Goal: Book appointment/travel/reservation

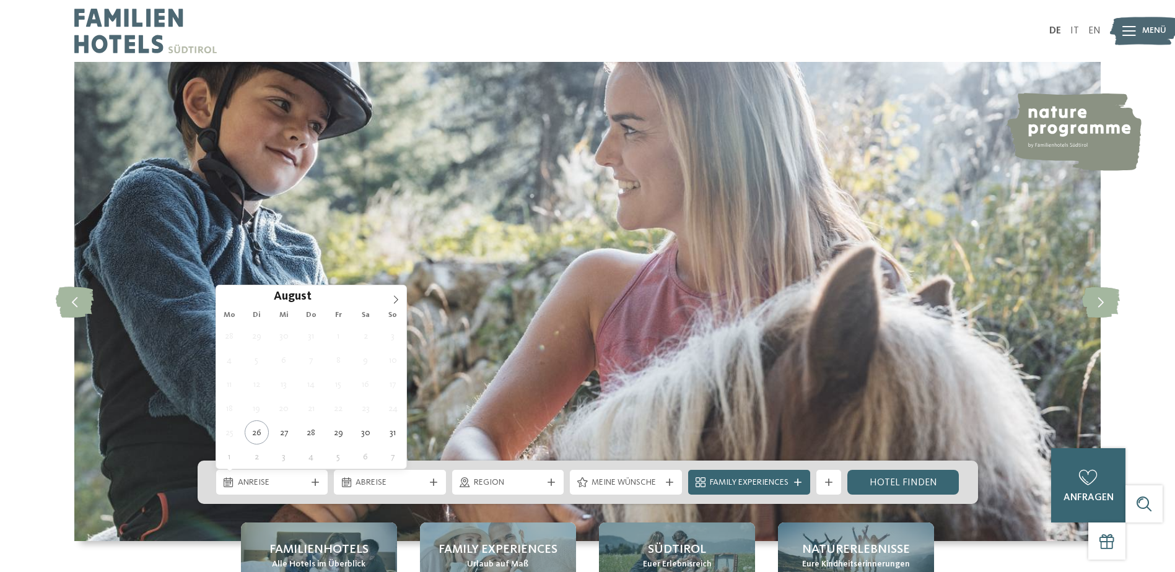
click at [279, 483] on span "Anreise" at bounding box center [272, 483] width 69 height 12
click at [398, 299] on icon at bounding box center [396, 300] width 9 height 9
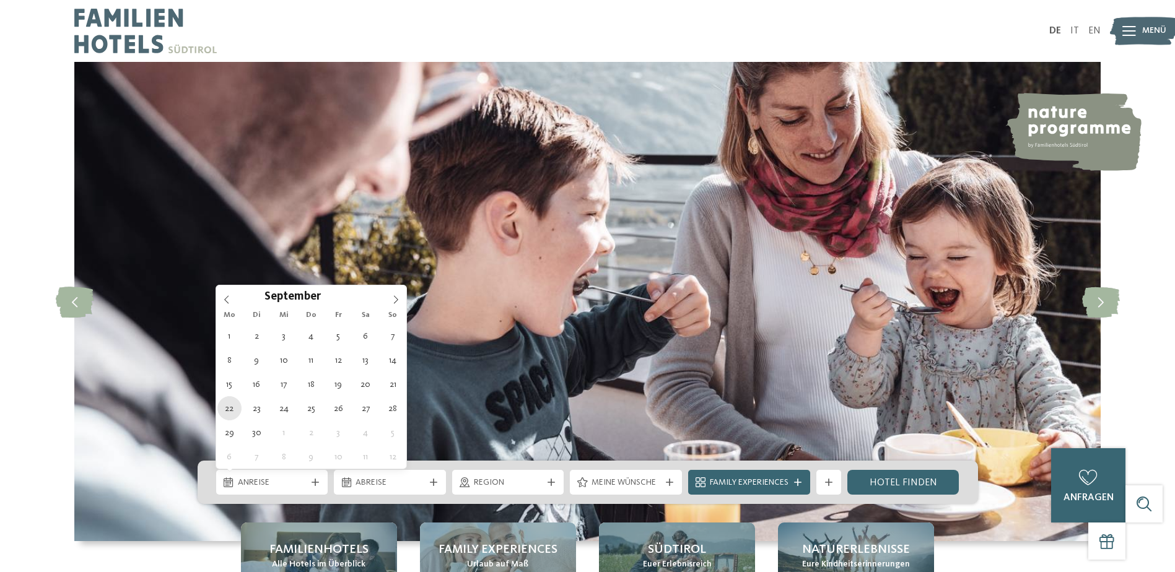
type div "[DATE]"
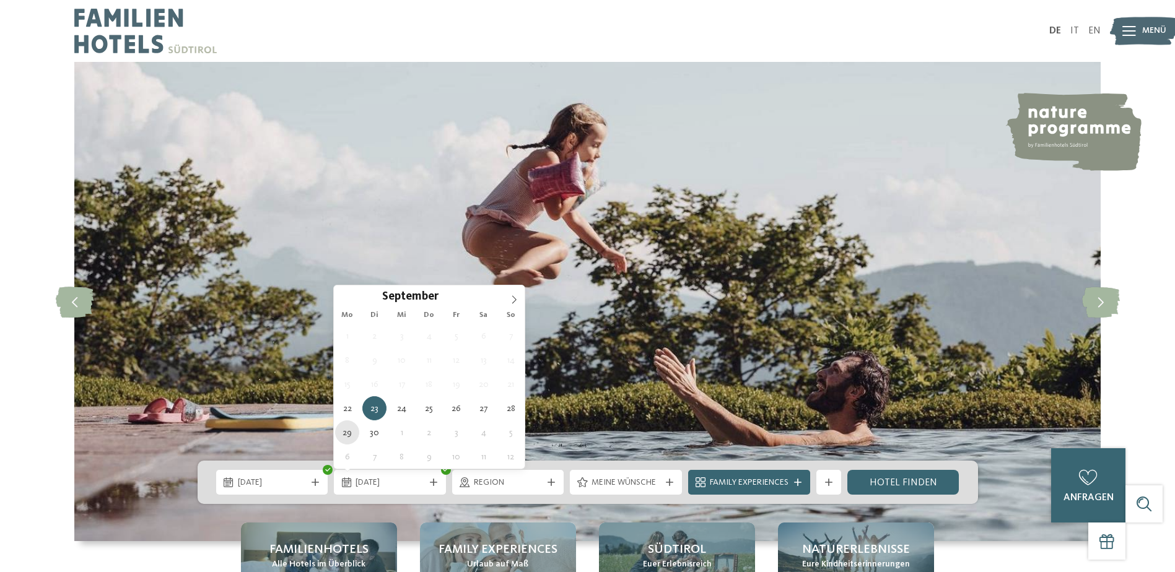
type div "[DATE]"
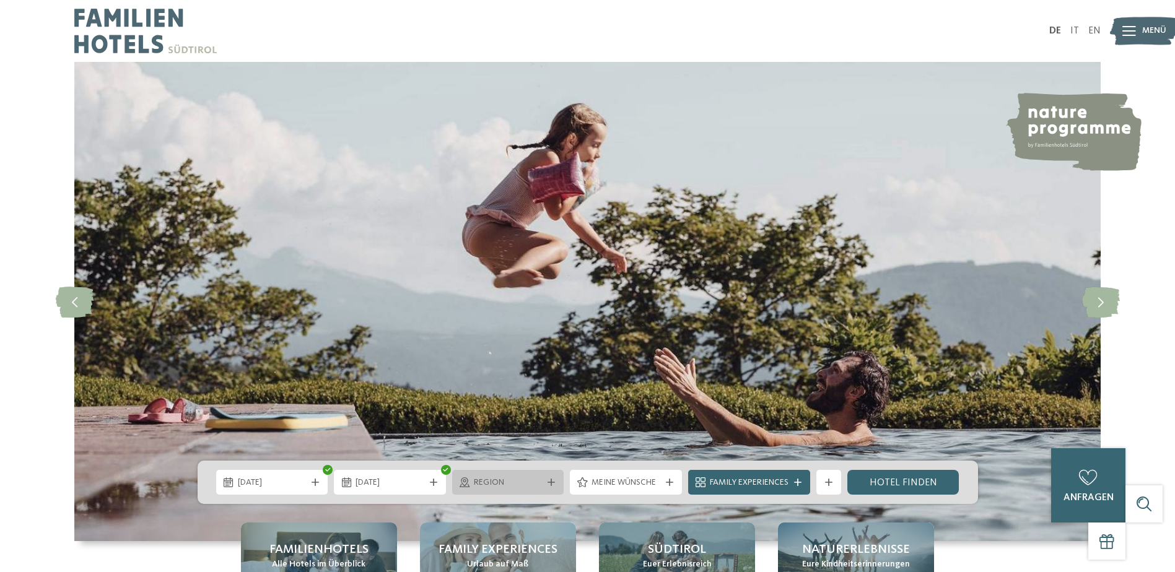
click at [541, 485] on span "Region" at bounding box center [508, 483] width 69 height 12
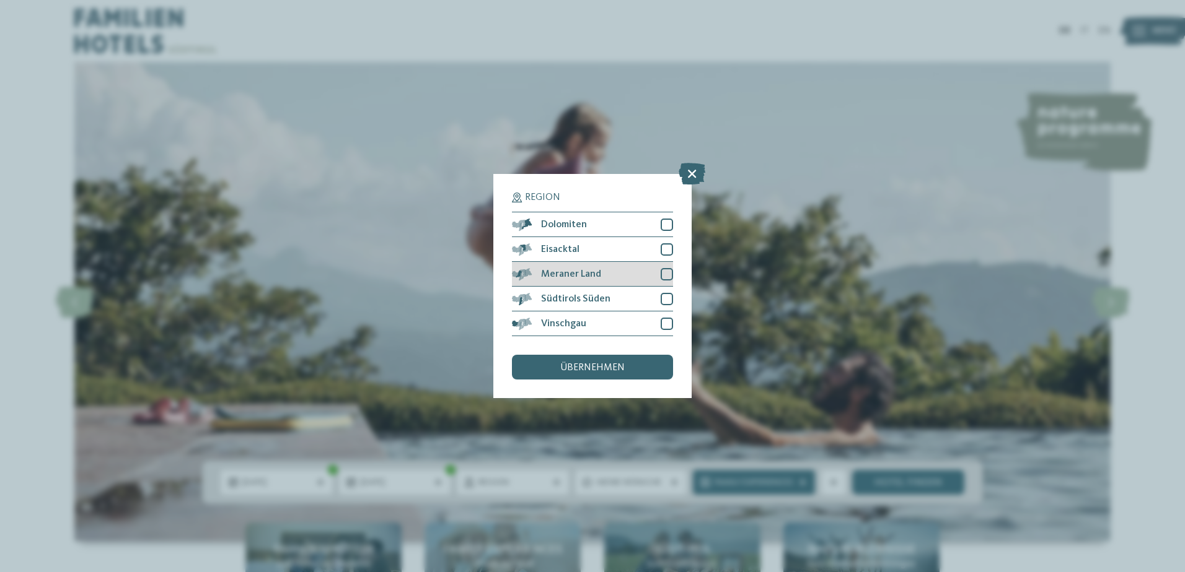
click at [665, 273] on div at bounding box center [666, 274] width 12 height 12
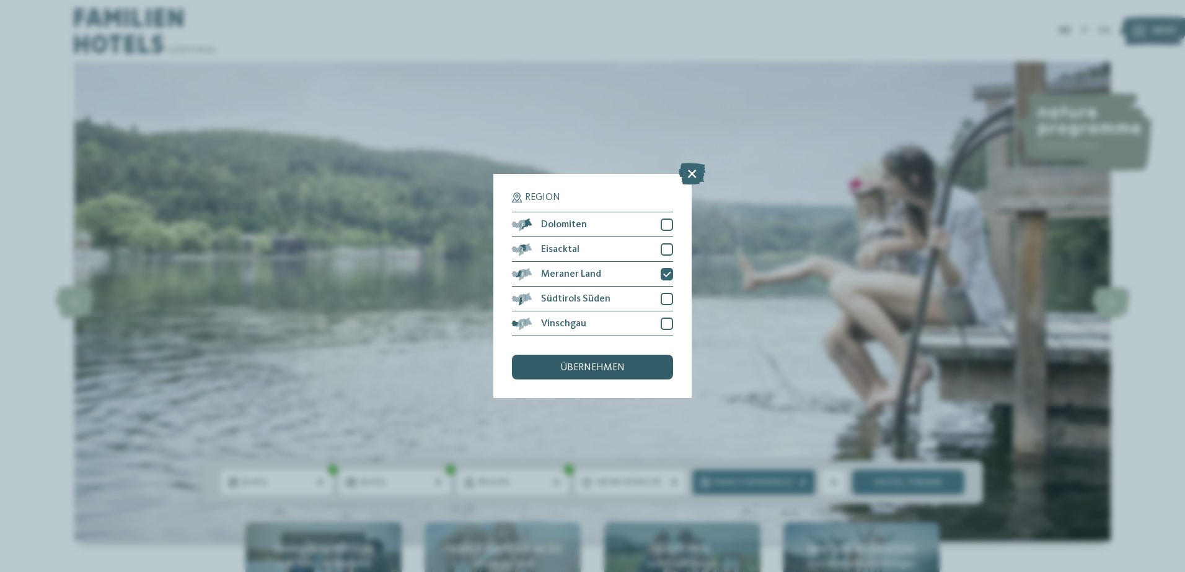
click at [604, 371] on span "übernehmen" at bounding box center [592, 368] width 64 height 10
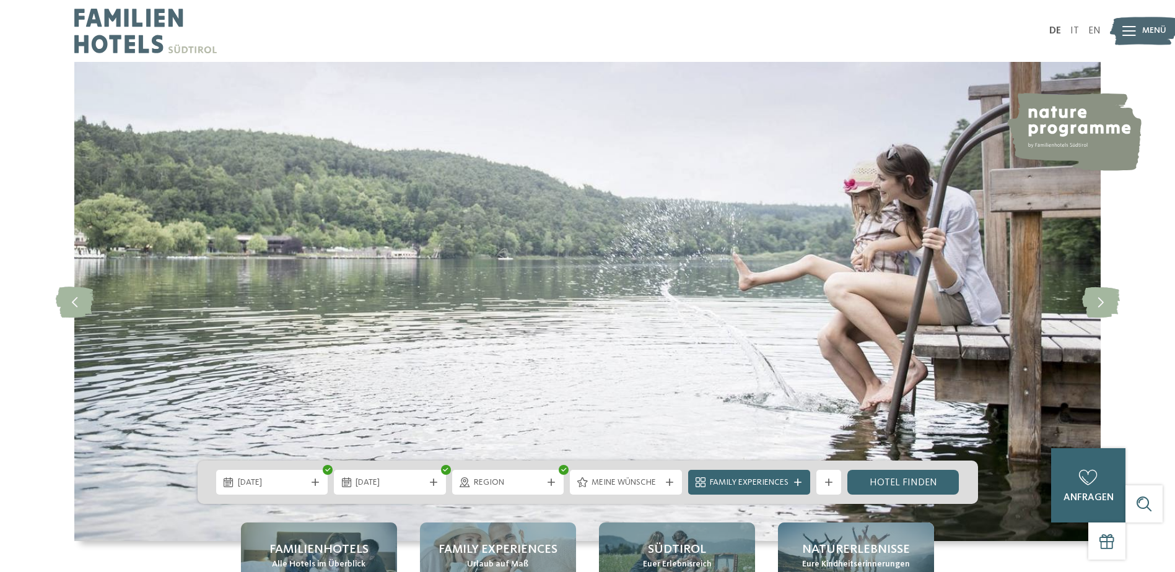
click at [540, 485] on span "Region" at bounding box center [508, 483] width 69 height 12
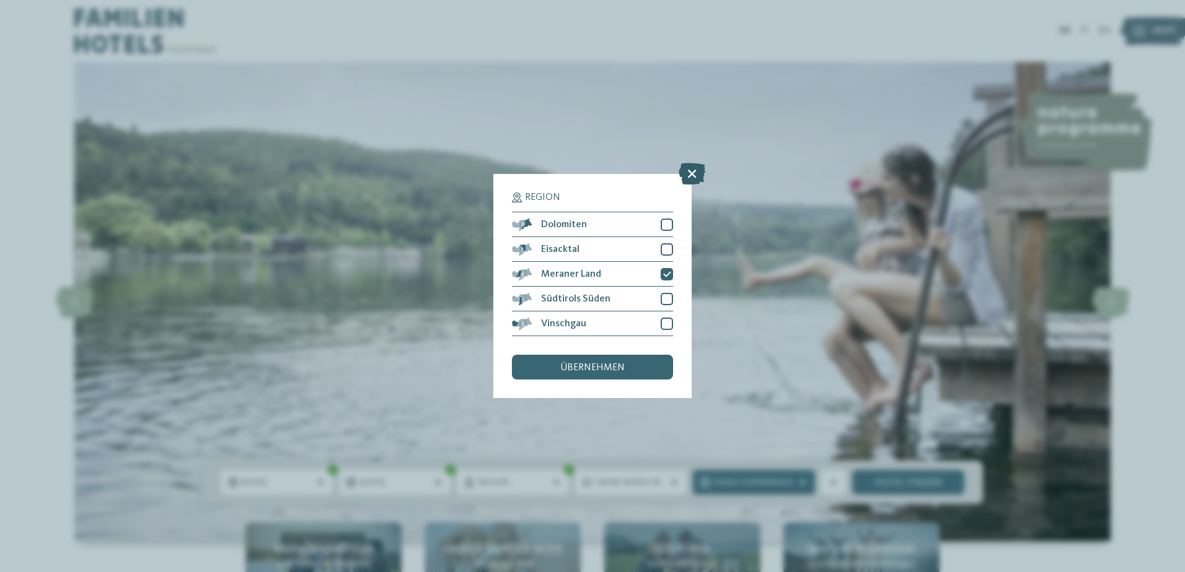
click at [691, 168] on icon at bounding box center [691, 174] width 27 height 22
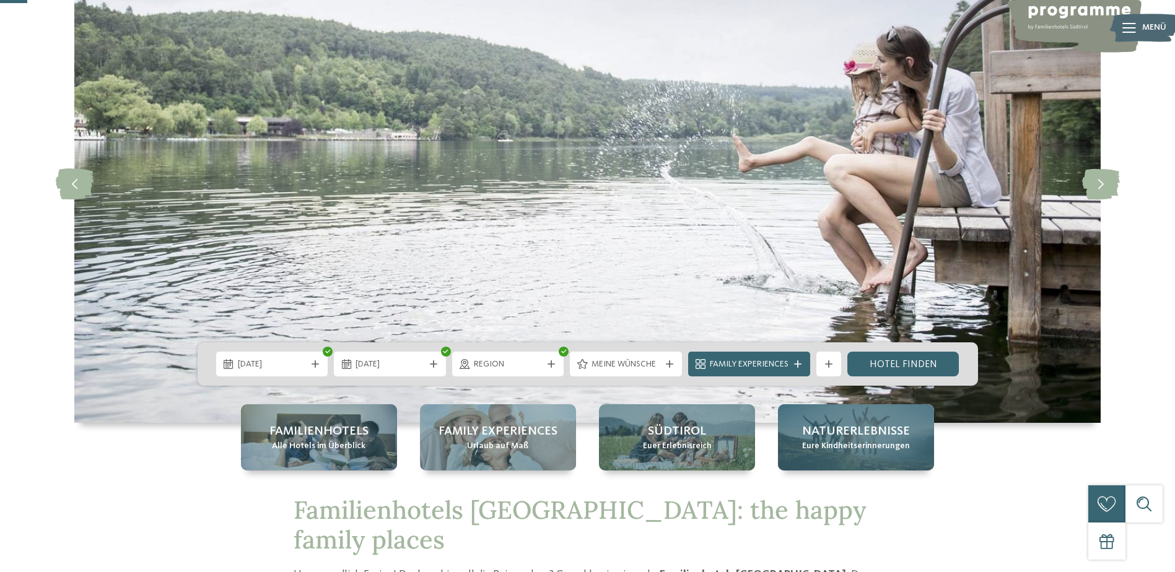
scroll to position [124, 0]
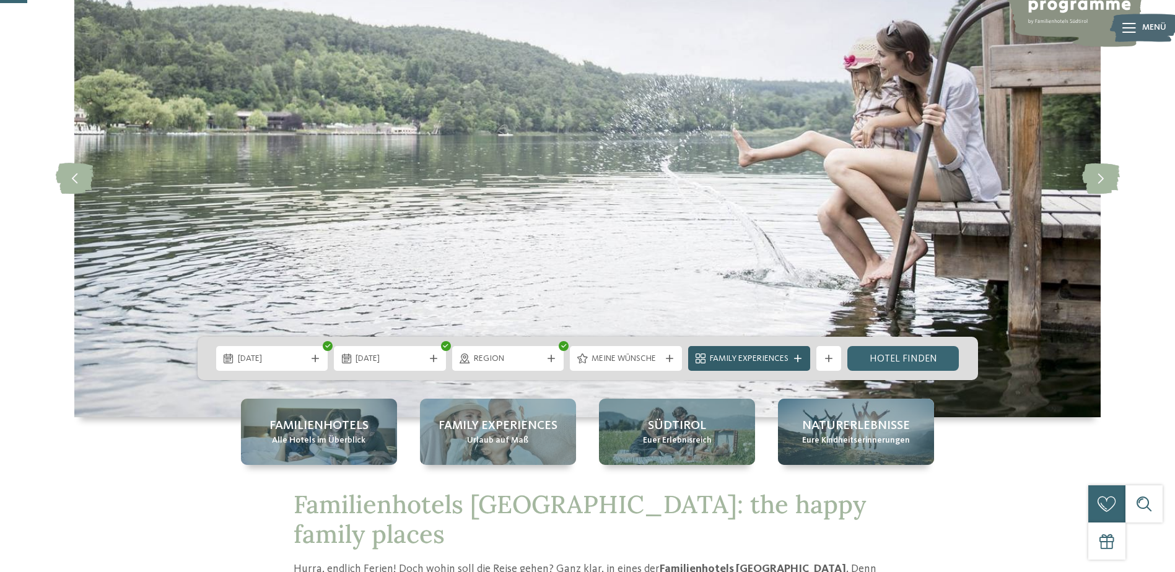
click at [794, 356] on icon at bounding box center [797, 358] width 7 height 7
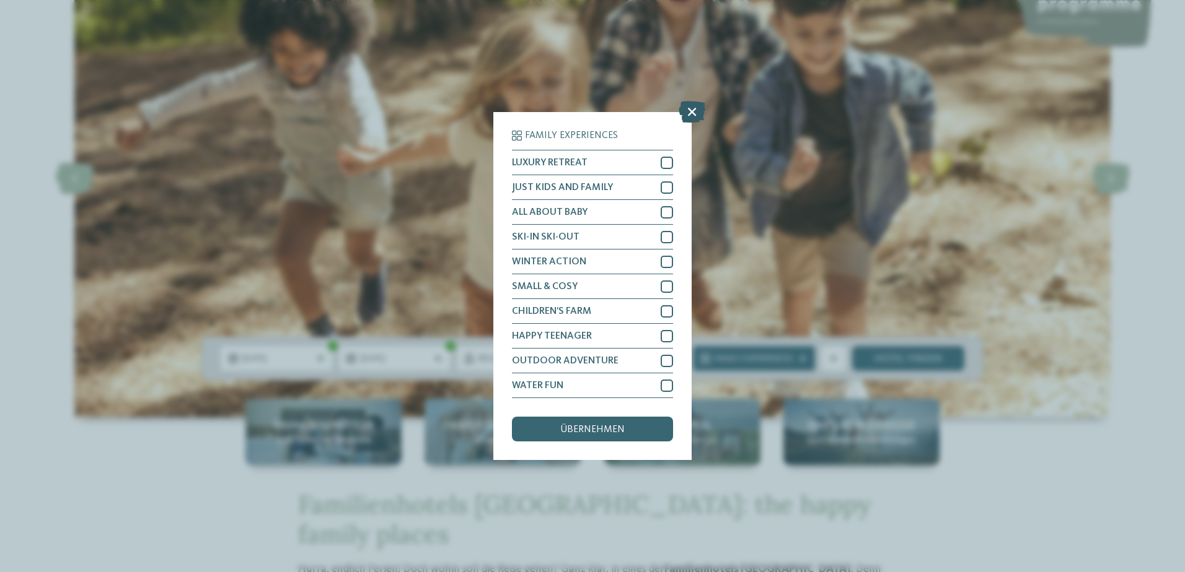
click at [685, 118] on icon at bounding box center [691, 112] width 27 height 22
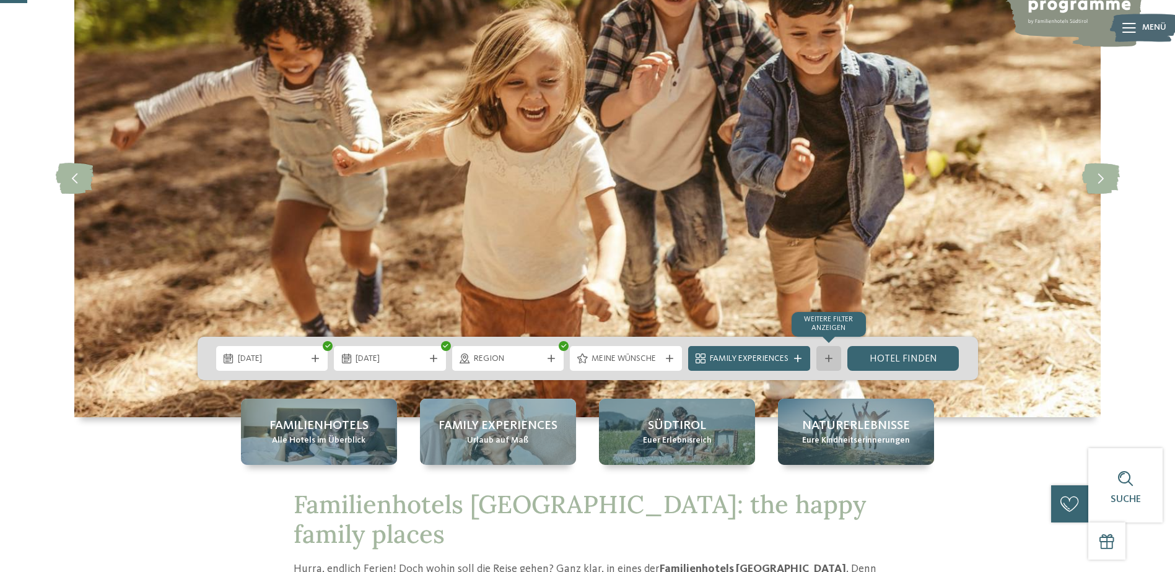
click at [833, 353] on div "Weitere Filter anzeigen" at bounding box center [829, 358] width 25 height 25
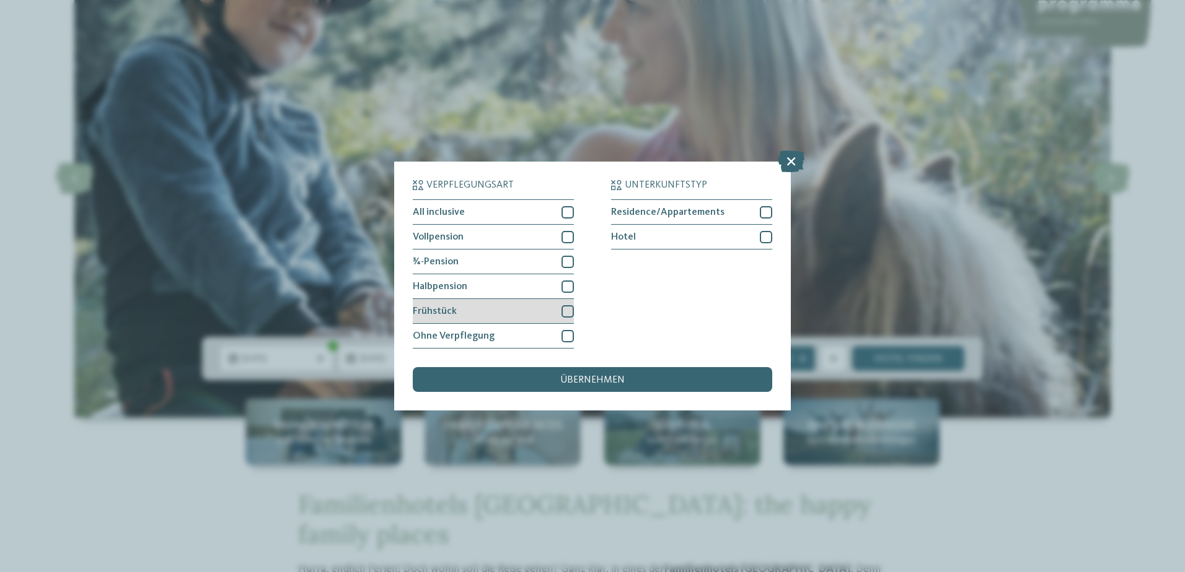
click at [569, 310] on div at bounding box center [567, 311] width 12 height 12
click at [571, 286] on div at bounding box center [567, 287] width 12 height 12
click at [620, 381] on span "übernehmen" at bounding box center [592, 380] width 64 height 10
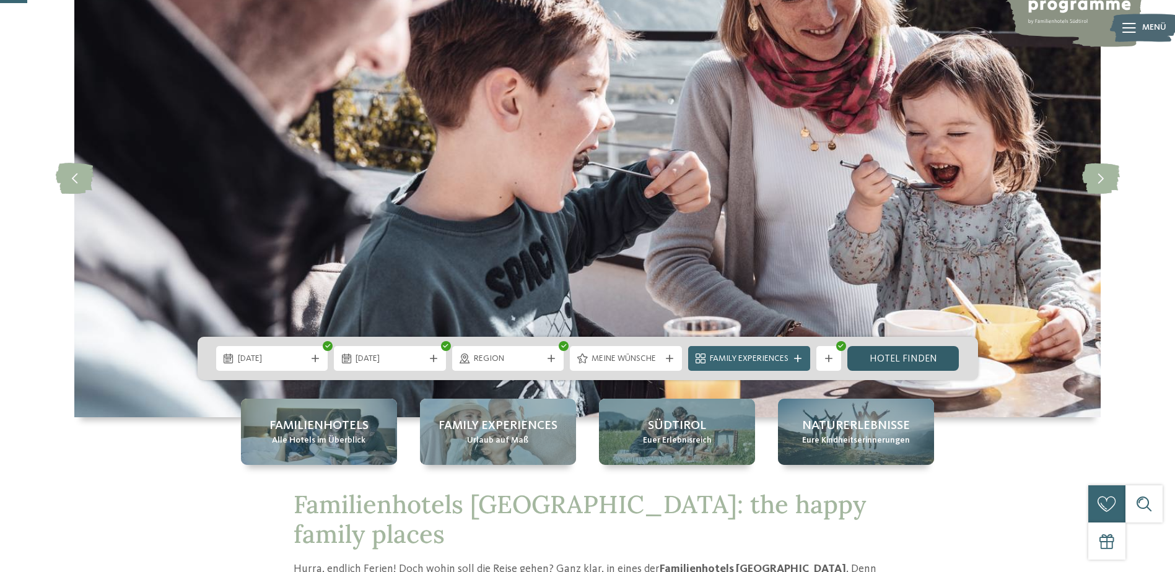
click at [905, 361] on link "Hotel finden" at bounding box center [904, 358] width 112 height 25
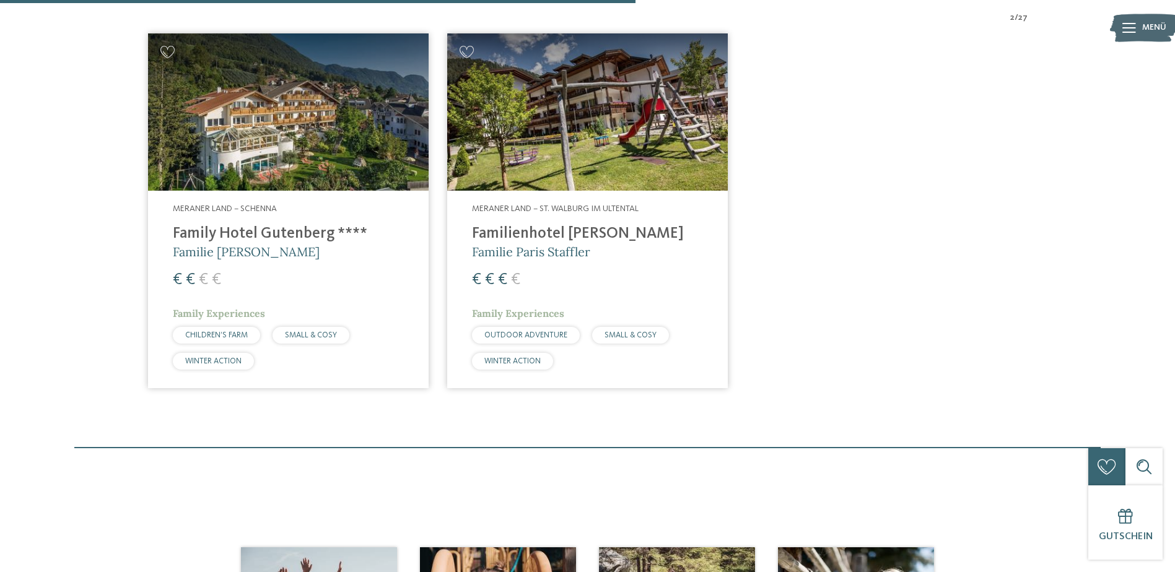
scroll to position [283, 0]
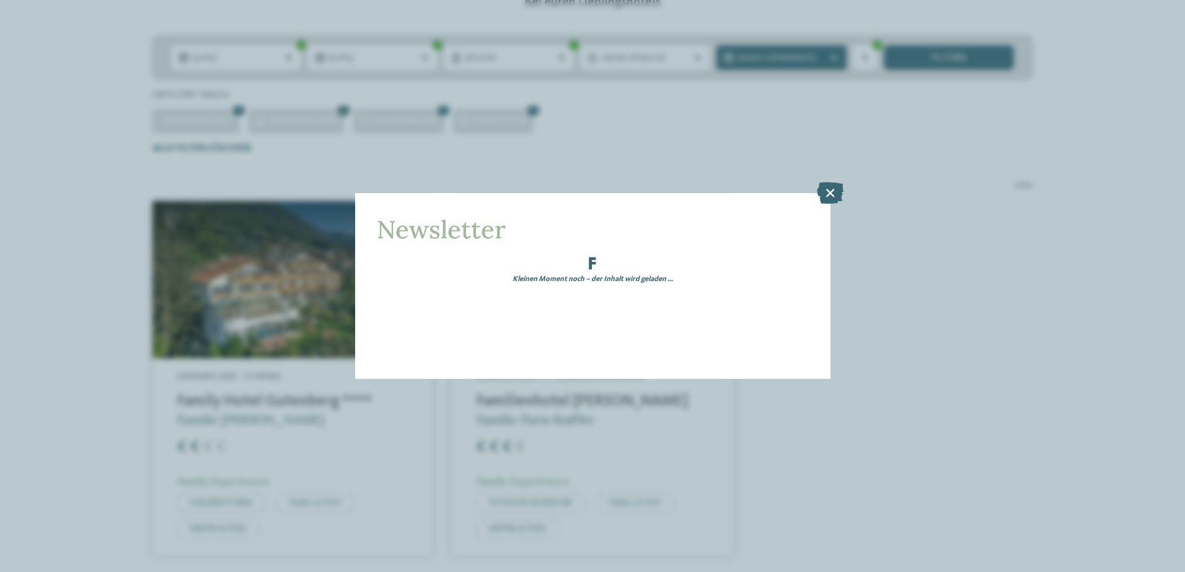
click at [830, 192] on icon at bounding box center [830, 193] width 27 height 22
